Goal: Check status

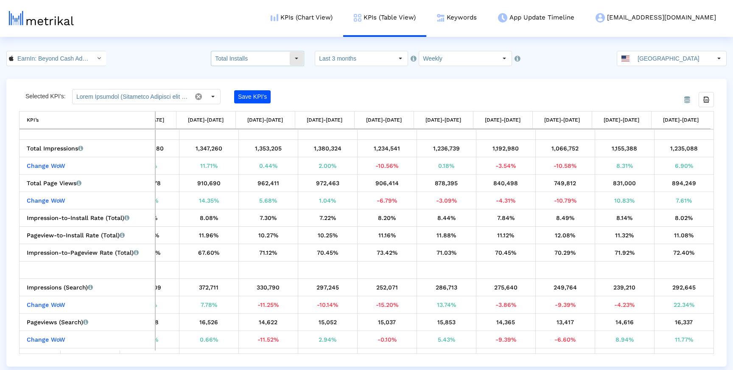
click at [298, 64] on div "Select" at bounding box center [297, 59] width 14 height 14
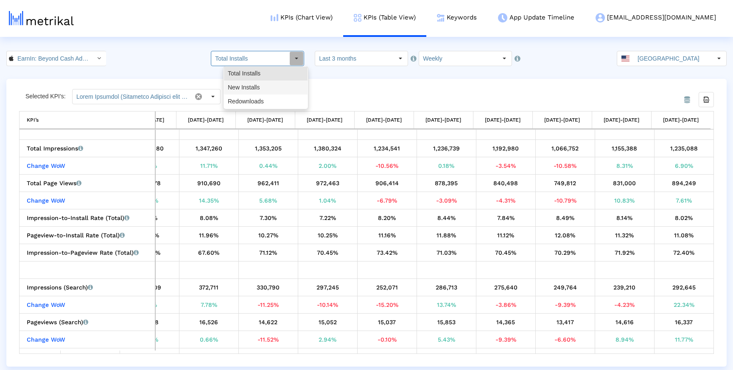
click at [282, 87] on div "New Installs" at bounding box center [266, 88] width 84 height 14
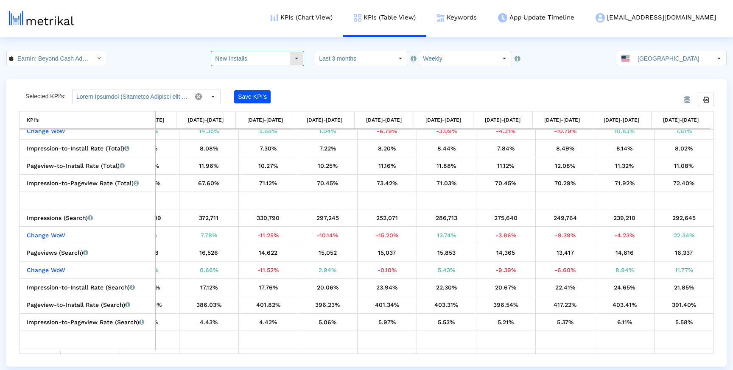
click at [299, 60] on div "Select" at bounding box center [297, 59] width 14 height 14
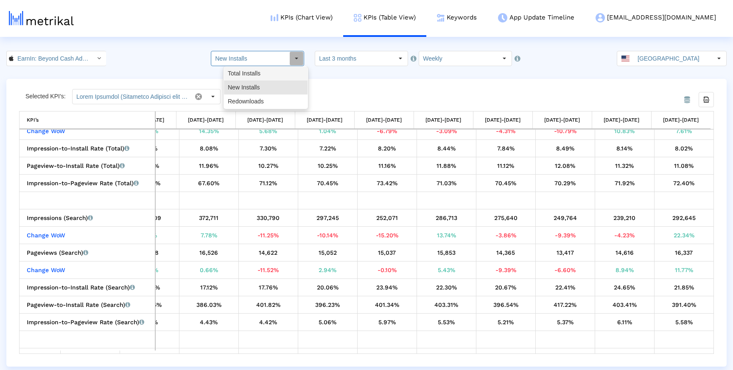
click at [276, 72] on div "Total Installs" at bounding box center [266, 74] width 84 height 14
type input "Total Installs"
